Goal: Information Seeking & Learning: Learn about a topic

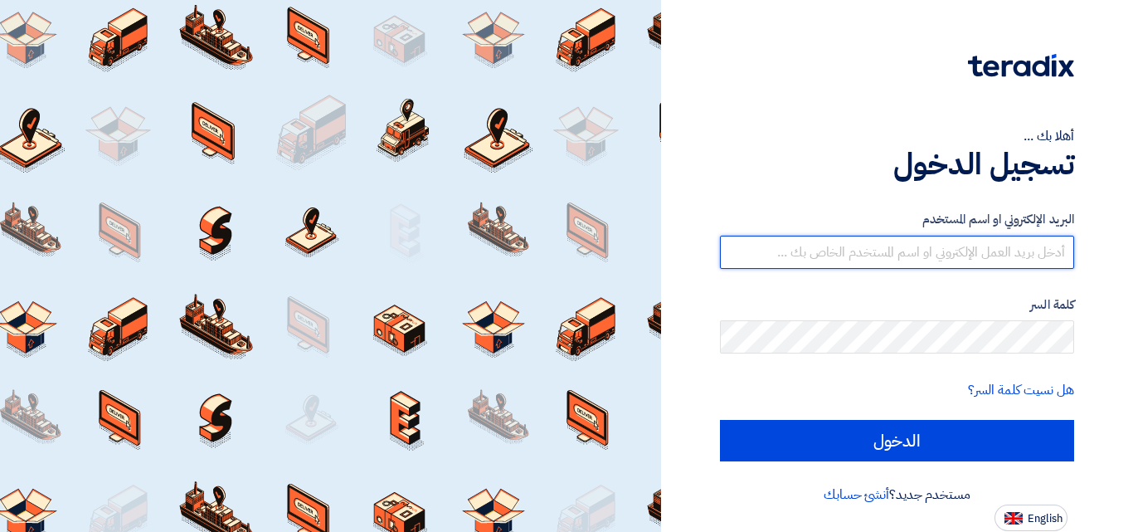
type input "[EMAIL_ADDRESS][DOMAIN_NAME]"
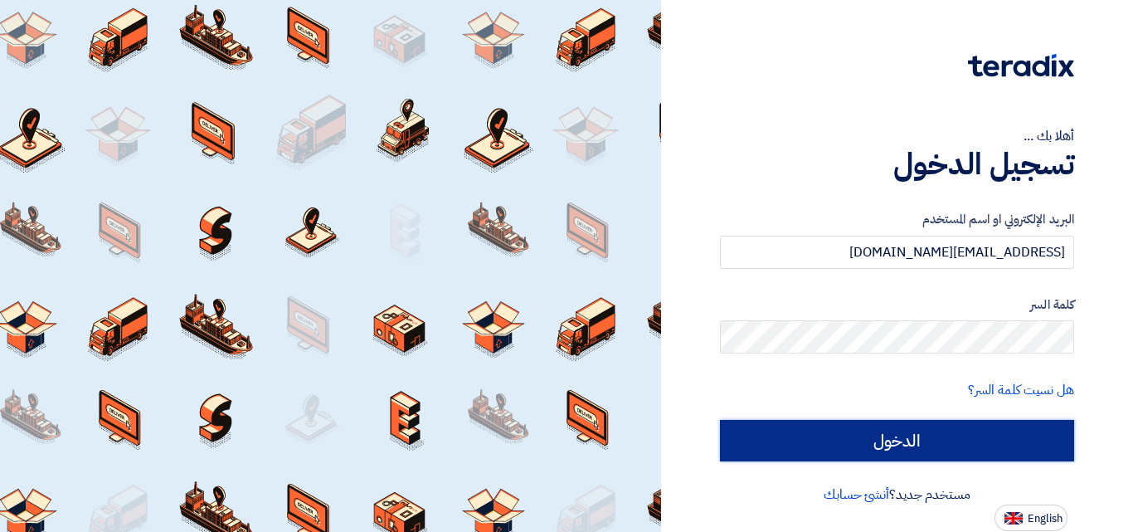
drag, startPoint x: 0, startPoint y: 0, endPoint x: 849, endPoint y: 430, distance: 951.4
click at [849, 430] on input "الدخول" at bounding box center [897, 440] width 354 height 41
type input "Sign in"
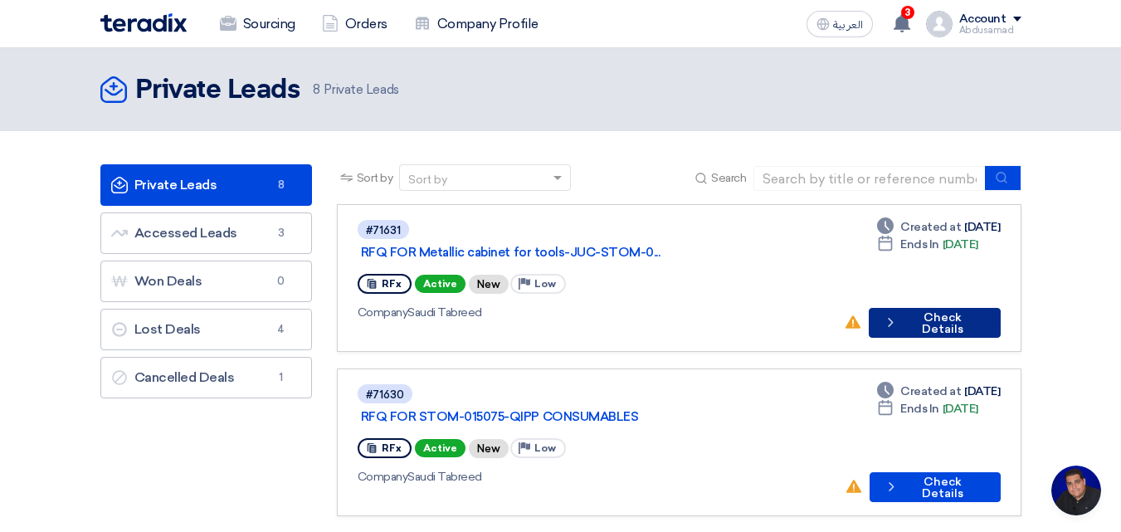
click at [924, 308] on button "Check details Check Details" at bounding box center [935, 323] width 132 height 30
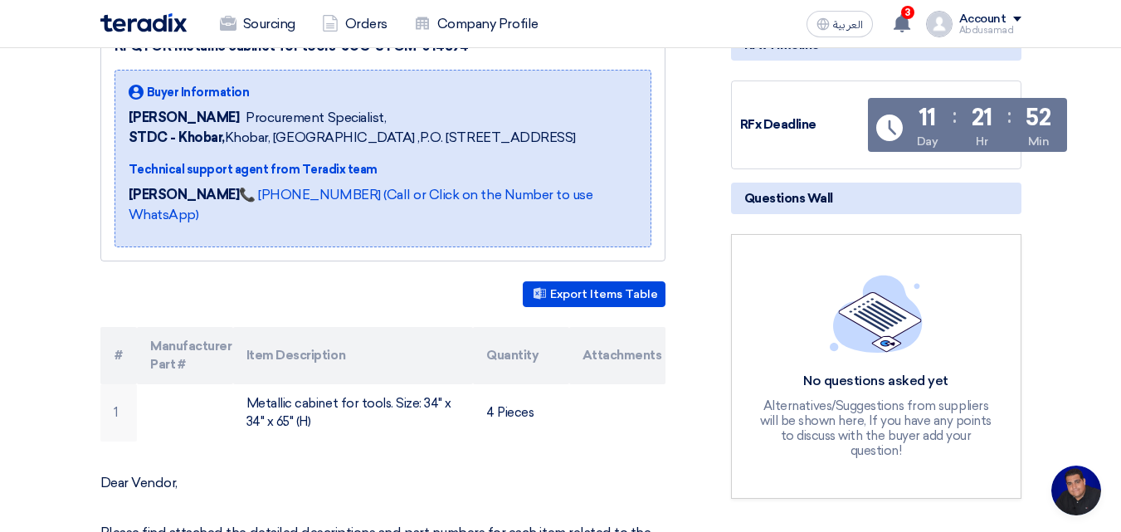
scroll to position [332, 0]
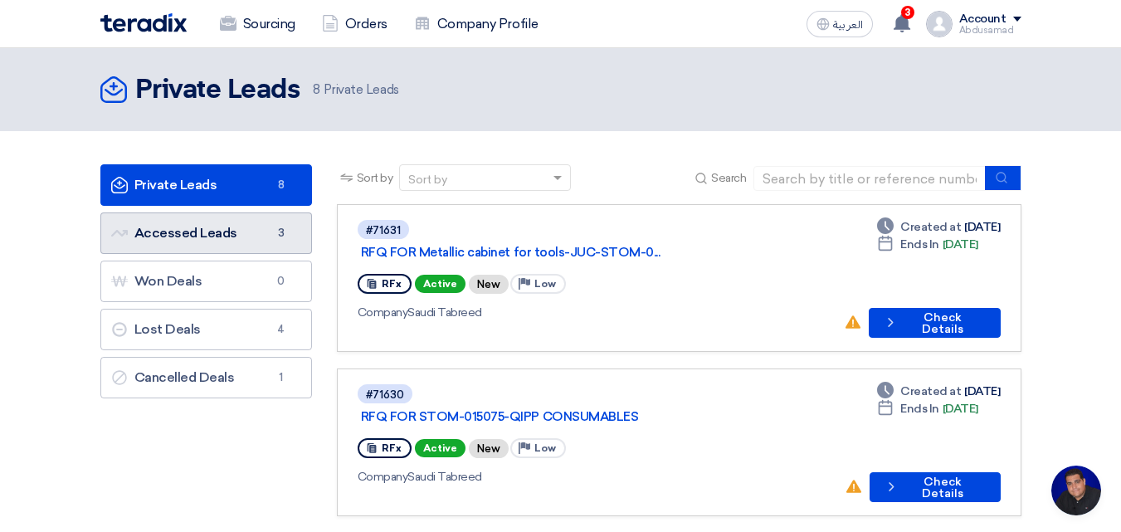
click at [270, 236] on link "Accessed Leads Accessed Leads 3" at bounding box center [206, 232] width 212 height 41
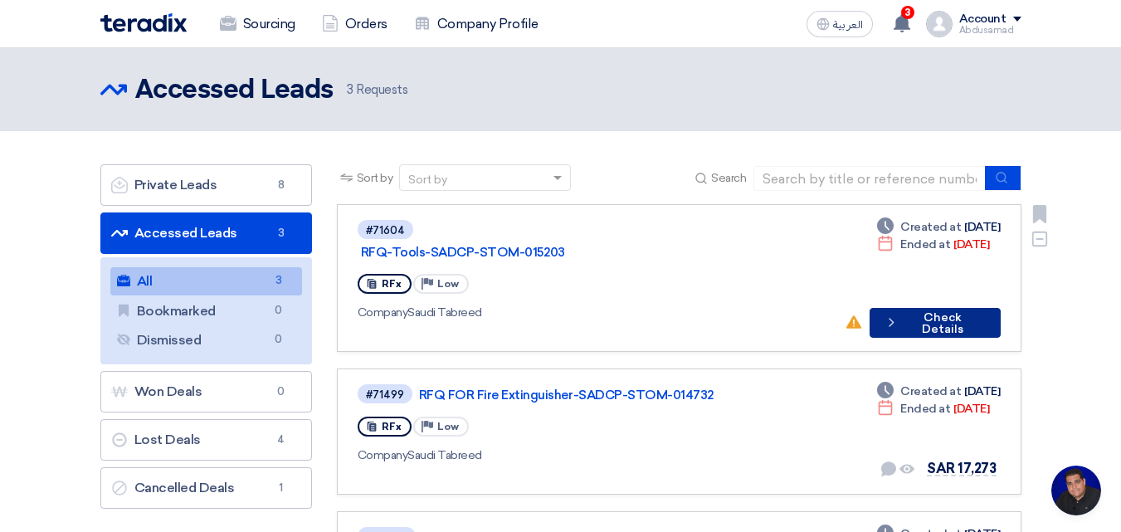
click at [923, 308] on button "Check details Check Details" at bounding box center [934, 323] width 131 height 30
